Goal: Transaction & Acquisition: Purchase product/service

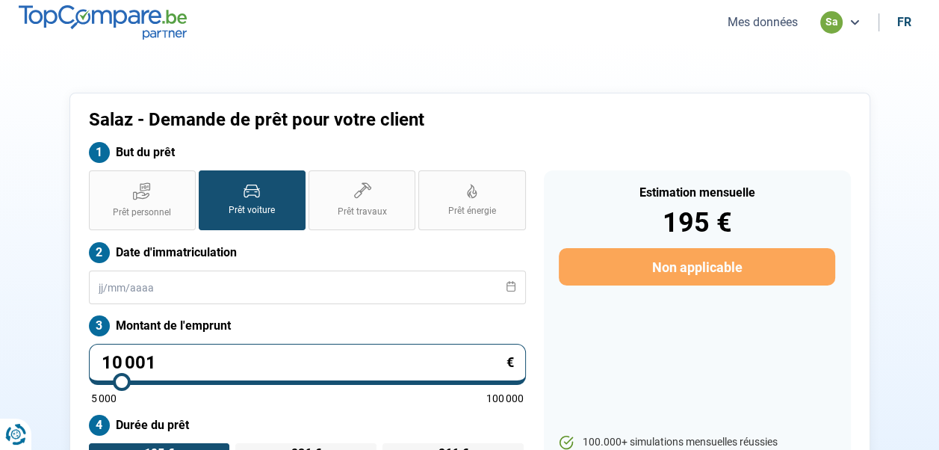
click at [759, 22] on button "Mes données" at bounding box center [762, 22] width 79 height 16
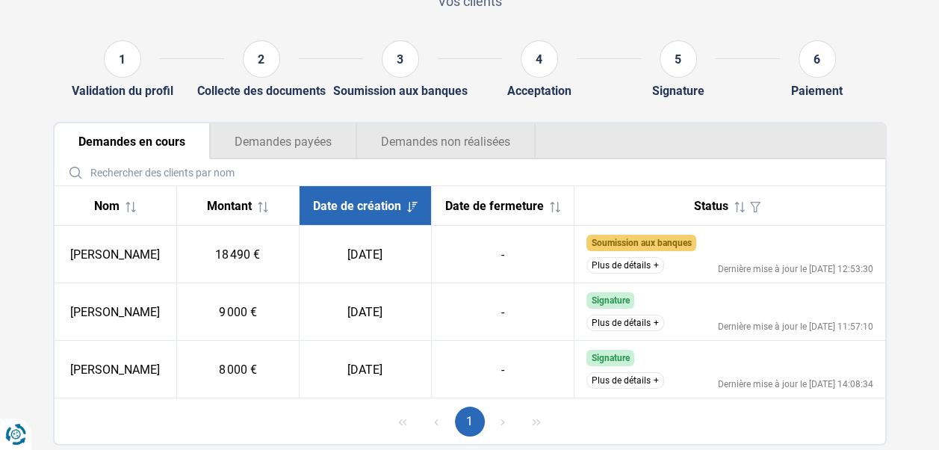
scroll to position [149, 0]
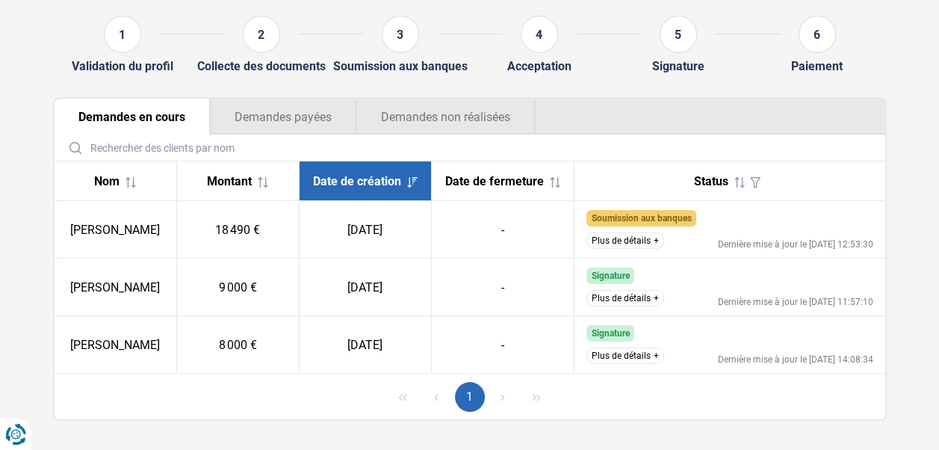
click at [637, 361] on button "Plus de détails" at bounding box center [625, 355] width 78 height 16
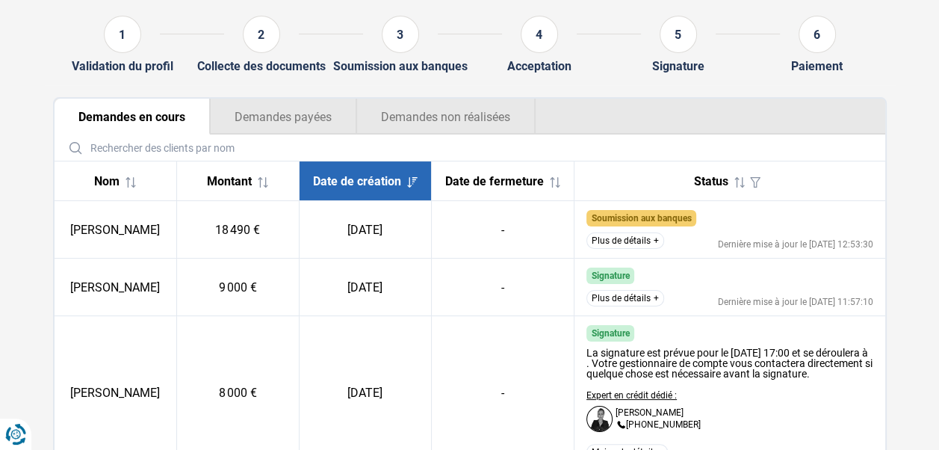
click at [622, 249] on button "Plus de détails" at bounding box center [625, 240] width 78 height 16
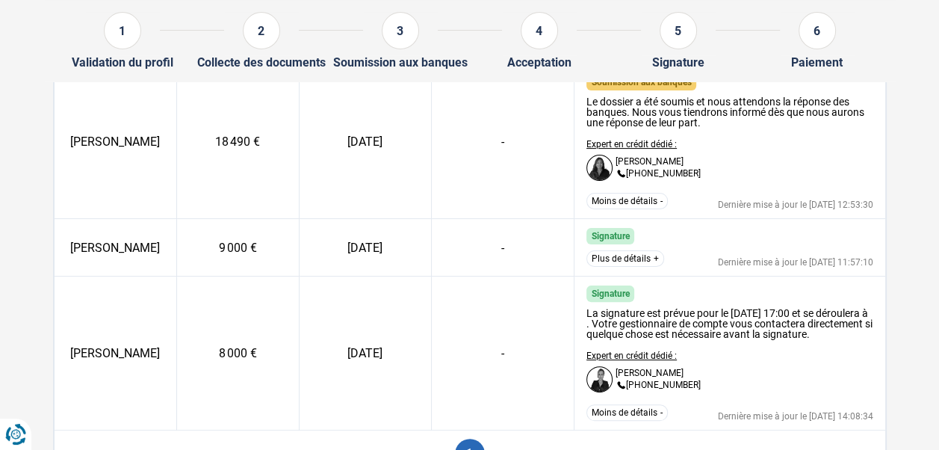
scroll to position [299, 0]
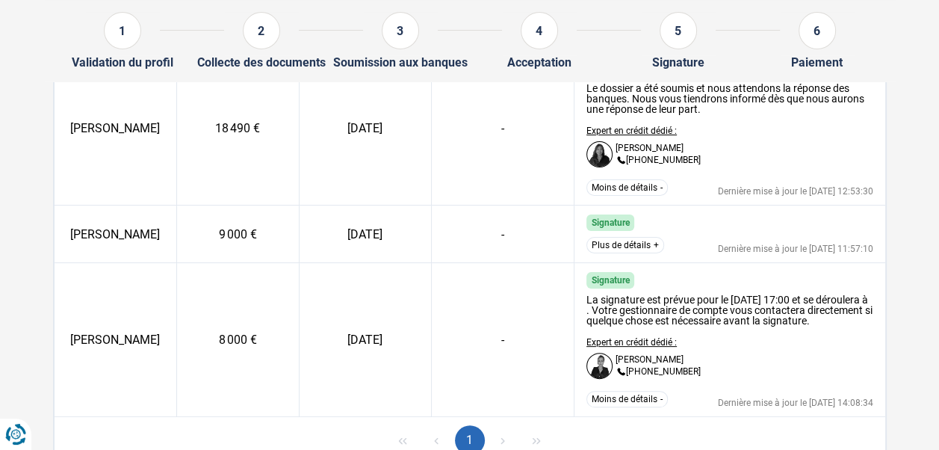
click at [611, 252] on button "Plus de détails" at bounding box center [625, 245] width 78 height 16
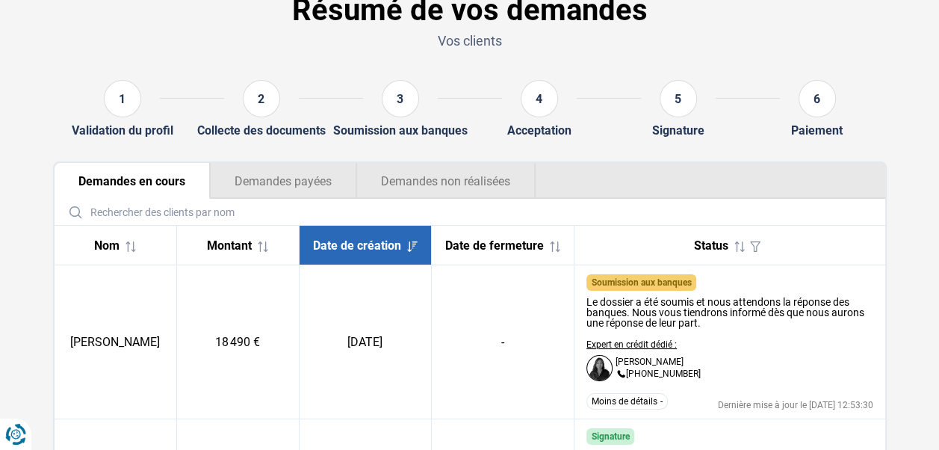
scroll to position [0, 0]
